Goal: Find specific page/section: Find specific page/section

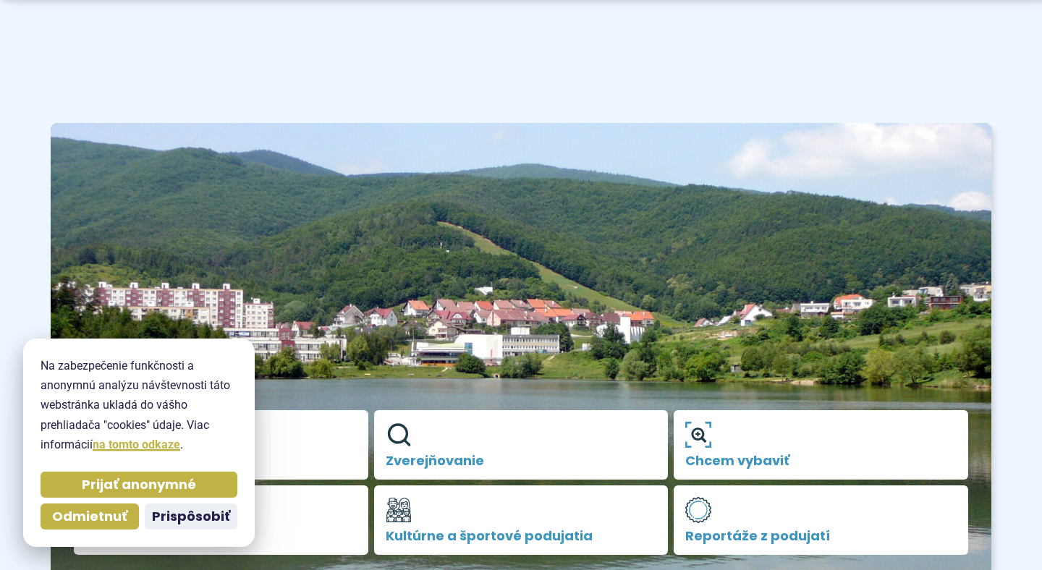
scroll to position [212, 0]
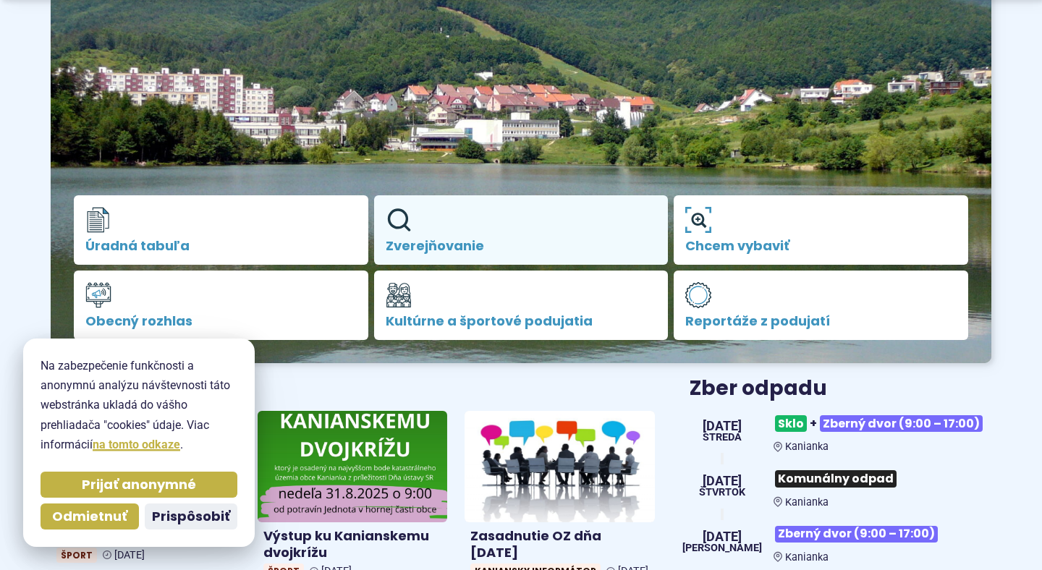
click at [513, 249] on span "Zverejňovanie" at bounding box center [521, 246] width 271 height 14
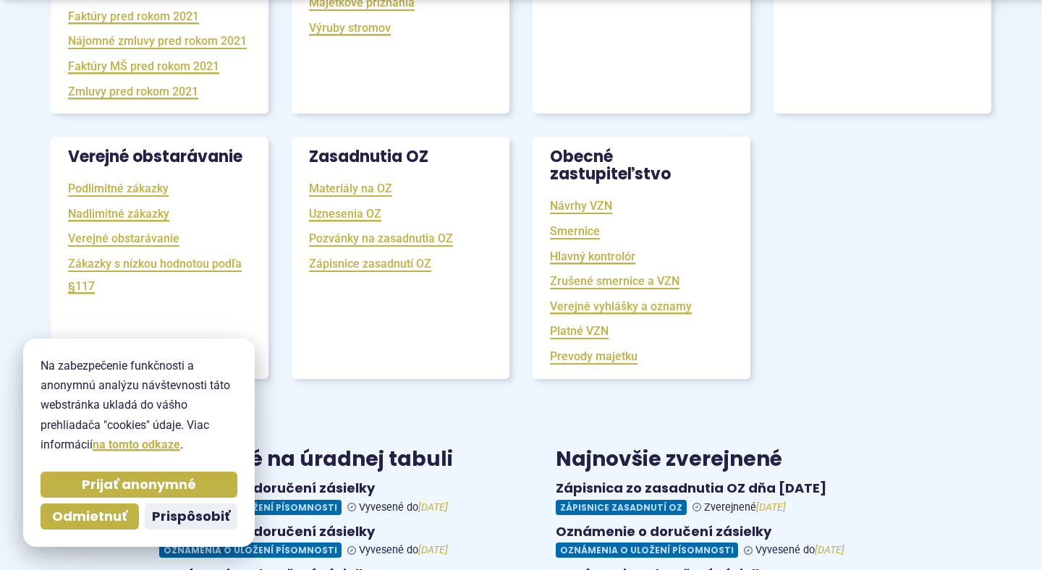
scroll to position [532, 0]
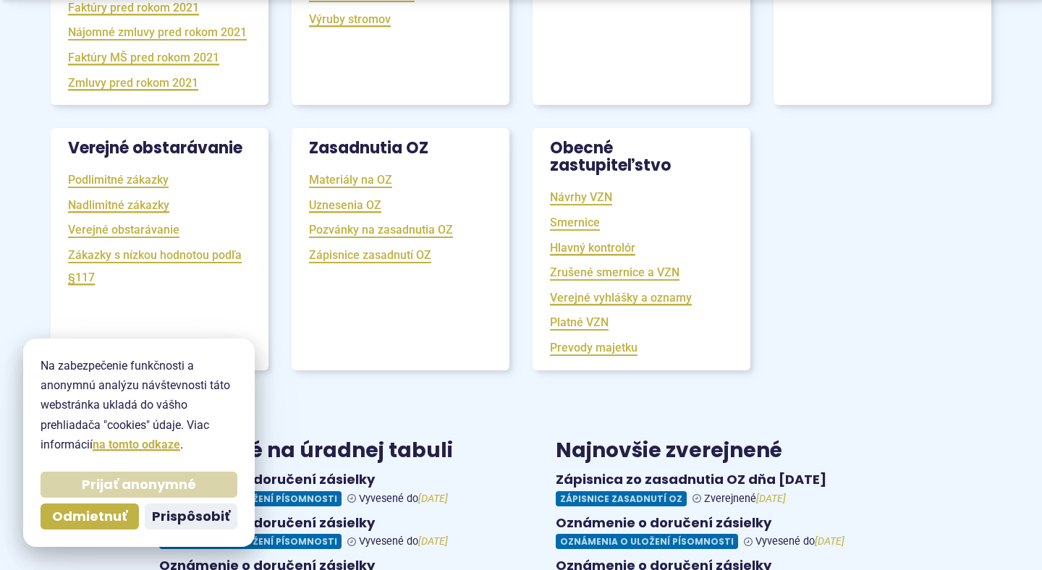
click at [149, 487] on span "Prijať anonymné" at bounding box center [139, 485] width 114 height 17
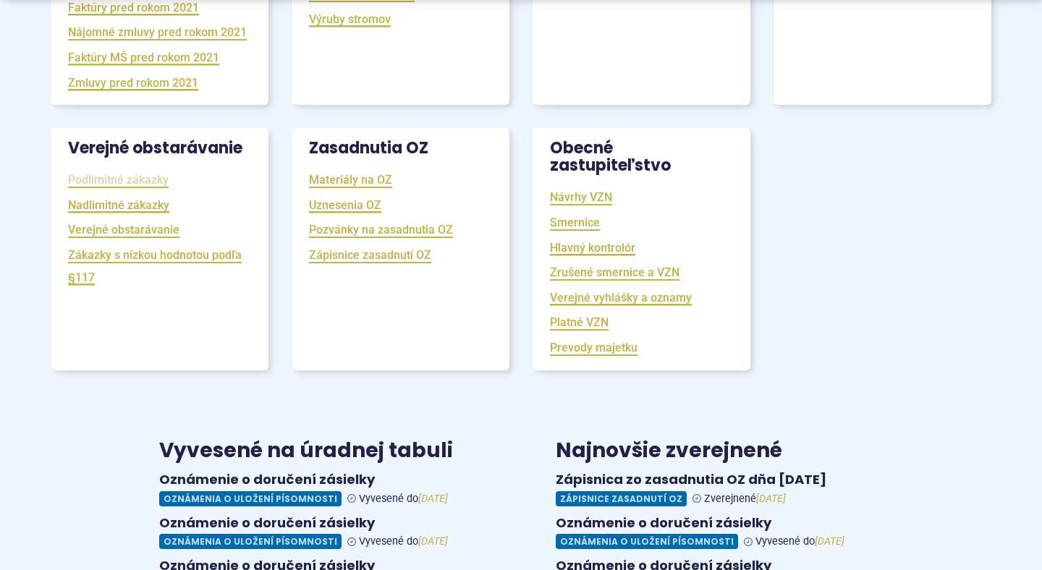
click at [114, 188] on link "Podlimitné zákazky" at bounding box center [118, 180] width 101 height 17
click at [75, 214] on link "Nadlimitné zákazky" at bounding box center [118, 205] width 101 height 17
click at [94, 238] on link "Verejné obstarávanie" at bounding box center [123, 230] width 111 height 17
click at [88, 274] on link "Zákazky s nízkou hodnotou podľa §117" at bounding box center [155, 266] width 174 height 39
click at [368, 292] on div "Materiály na OZ Uznesenia OZ Pozvánky na zasadnutia OZ Zápisnice zasadnutí OZ" at bounding box center [401, 269] width 218 height 201
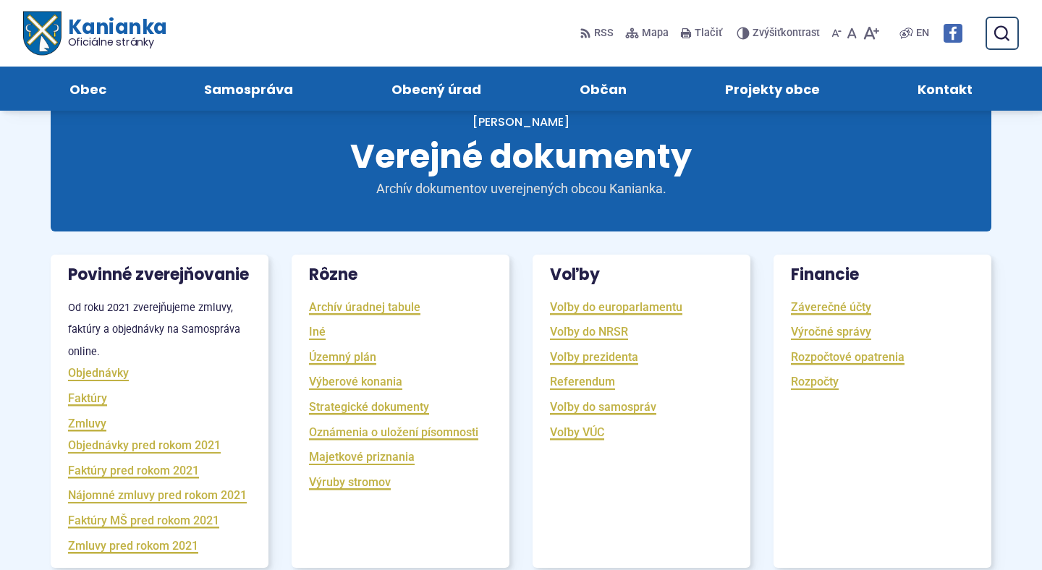
scroll to position [0, 0]
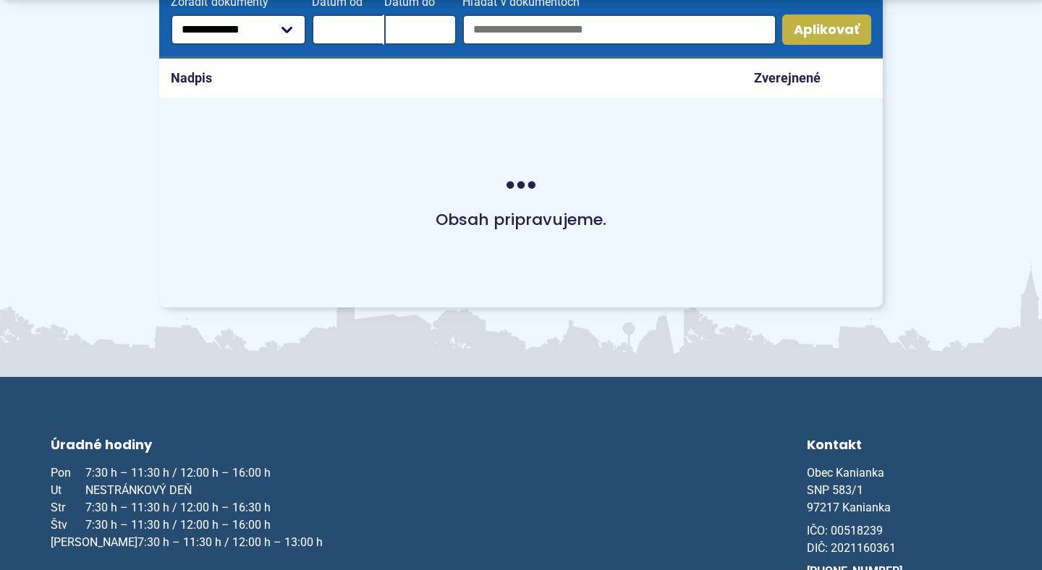
scroll to position [415, 0]
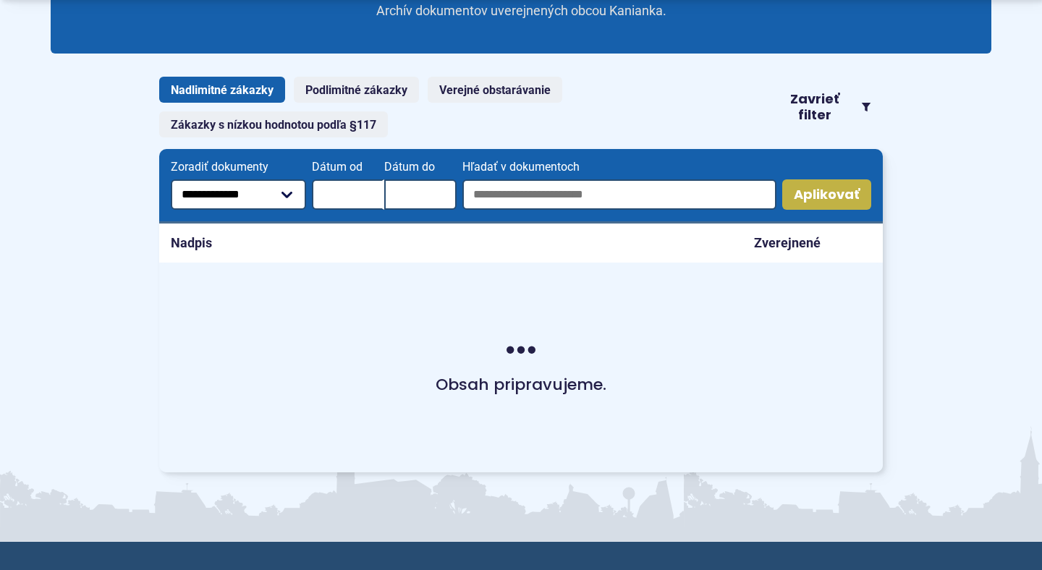
scroll to position [326, 0]
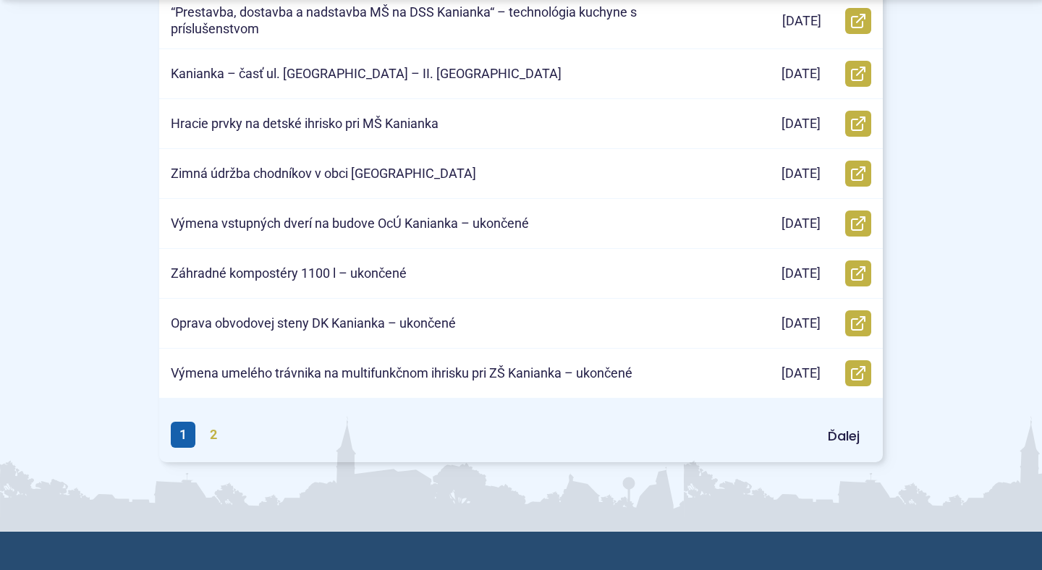
scroll to position [725, 0]
